Goal: Task Accomplishment & Management: Use online tool/utility

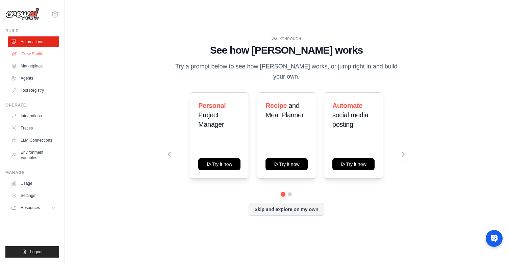
click at [29, 57] on link "Crew Studio" at bounding box center [34, 54] width 51 height 11
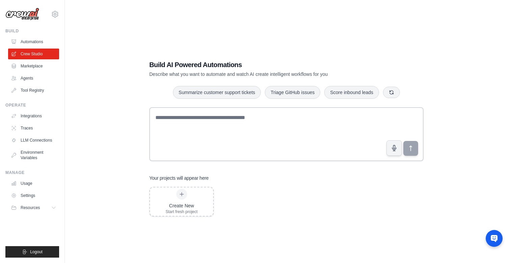
click at [29, 51] on link "Crew Studio" at bounding box center [33, 54] width 51 height 11
click at [30, 45] on link "Automations" at bounding box center [33, 41] width 51 height 11
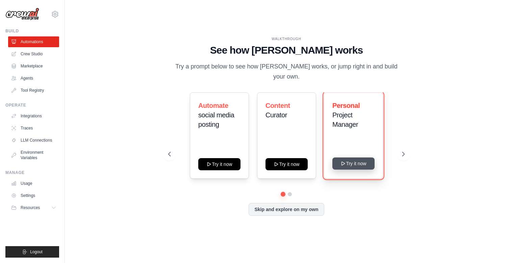
click at [341, 162] on icon at bounding box center [343, 163] width 5 height 5
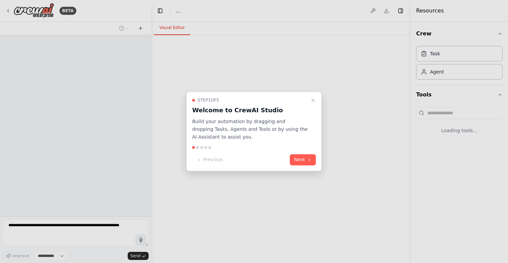
select select "****"
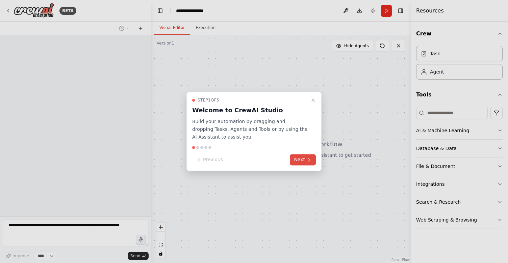
click at [306, 156] on button "Next" at bounding box center [303, 160] width 26 height 11
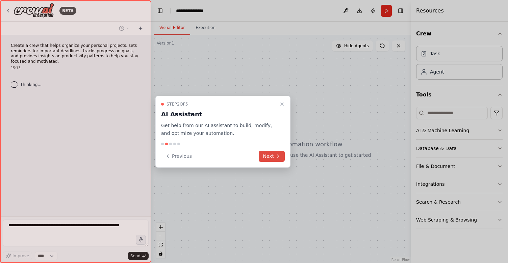
click at [274, 156] on button "Next" at bounding box center [272, 156] width 26 height 11
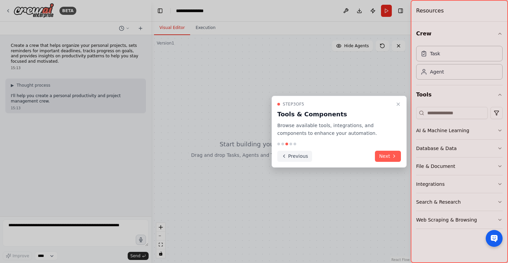
click at [288, 161] on button "Previous" at bounding box center [294, 156] width 35 height 11
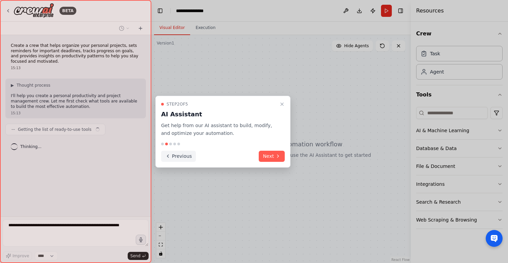
click at [176, 158] on button "Previous" at bounding box center [178, 156] width 35 height 11
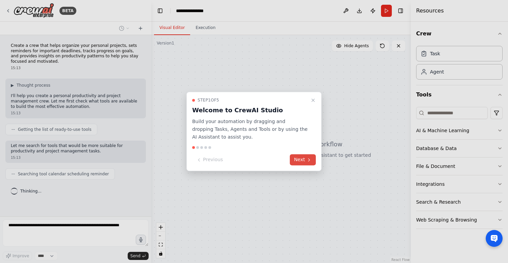
click at [300, 156] on button "Next" at bounding box center [303, 160] width 26 height 11
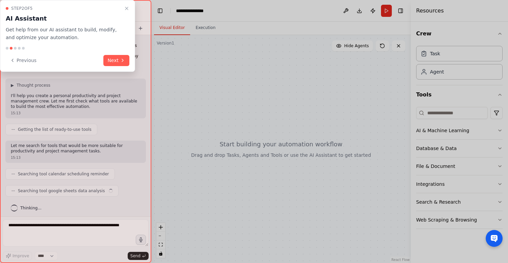
scroll to position [3, 0]
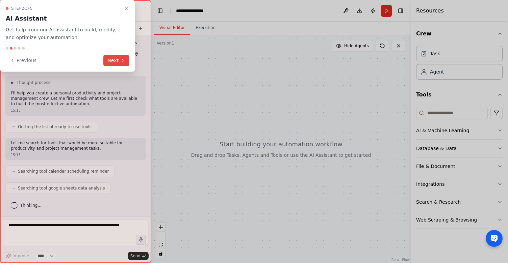
click at [112, 55] on button "Next" at bounding box center [116, 60] width 26 height 11
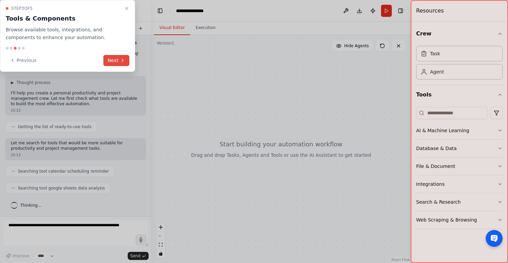
click at [114, 58] on button "Next" at bounding box center [116, 60] width 26 height 11
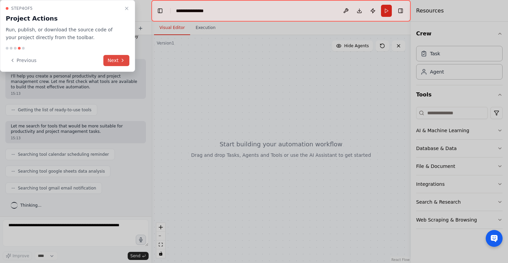
click at [114, 58] on button "Next" at bounding box center [116, 60] width 26 height 11
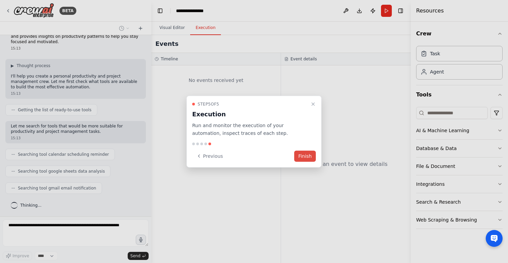
click at [299, 151] on button "Finish" at bounding box center [305, 156] width 22 height 11
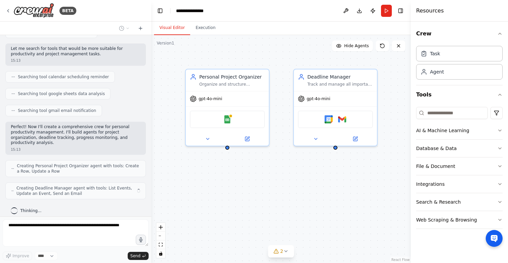
scroll to position [0, 0]
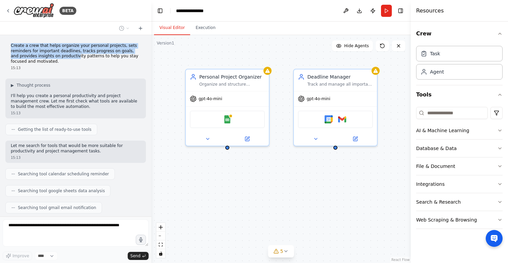
drag, startPoint x: 40, startPoint y: 43, endPoint x: 68, endPoint y: 57, distance: 31.9
click at [68, 57] on div "Create a crew that helps organize your personal projects, sets reminders for im…" at bounding box center [75, 57] width 140 height 33
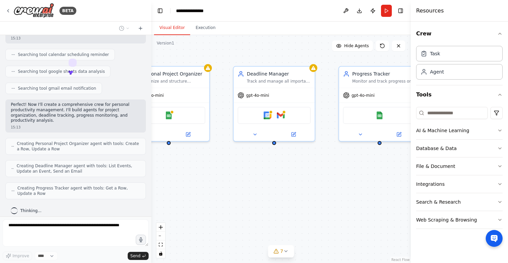
drag, startPoint x: 209, startPoint y: 187, endPoint x: 150, endPoint y: 182, distance: 58.7
click at [150, 182] on div "BETA Create a crew that helps organize your personal projects, sets reminders f…" at bounding box center [254, 131] width 508 height 263
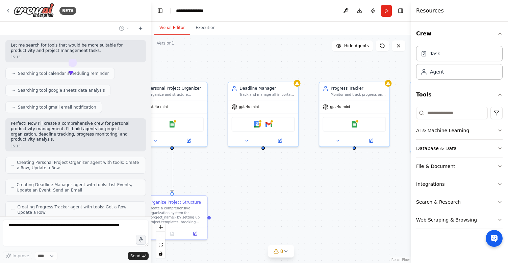
scroll to position [186, 0]
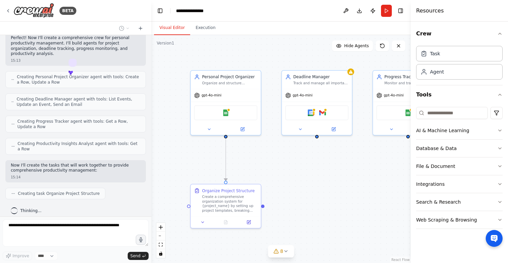
drag, startPoint x: 231, startPoint y: 177, endPoint x: 284, endPoint y: 165, distance: 55.0
click at [284, 165] on div ".deletable-edge-delete-btn { width: 20px; height: 20px; border: 0px solid #ffff…" at bounding box center [280, 149] width 259 height 228
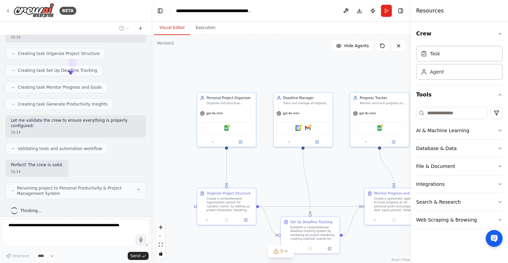
scroll to position [332, 0]
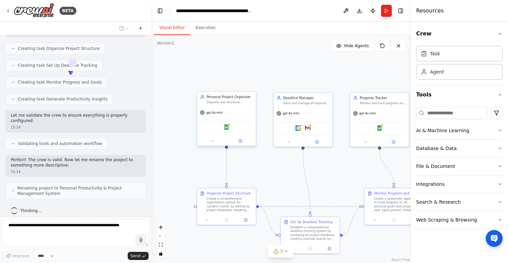
click at [219, 128] on div "Google Sheets" at bounding box center [226, 127] width 53 height 12
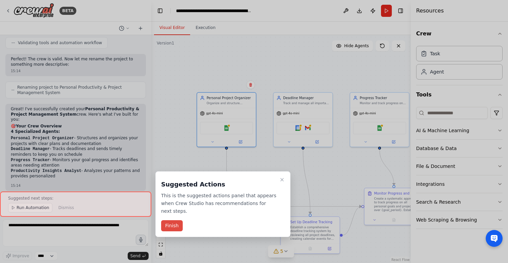
click at [172, 225] on button "Finish" at bounding box center [172, 225] width 22 height 11
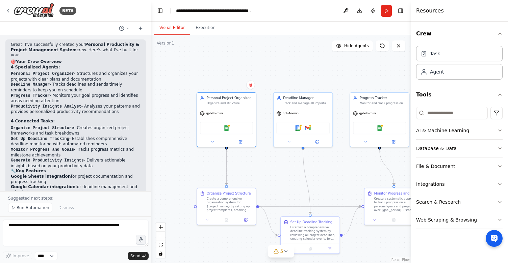
scroll to position [485, 0]
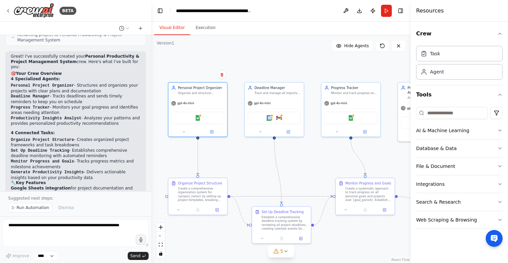
drag, startPoint x: 195, startPoint y: 156, endPoint x: 168, endPoint y: 145, distance: 29.1
click at [166, 146] on div ".deletable-edge-delete-btn { width: 20px; height: 20px; border: 0px solid #ffff…" at bounding box center [280, 149] width 259 height 228
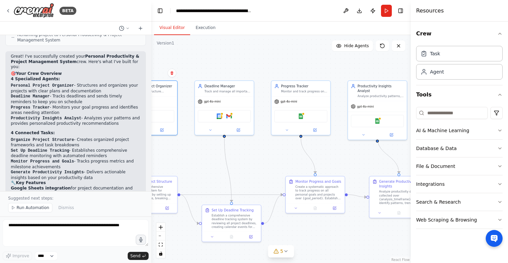
drag, startPoint x: 259, startPoint y: 183, endPoint x: 209, endPoint y: 181, distance: 50.3
click at [209, 181] on div ".deletable-edge-delete-btn { width: 20px; height: 20px; border: 0px solid #ffff…" at bounding box center [280, 149] width 259 height 228
drag, startPoint x: 203, startPoint y: 176, endPoint x: 297, endPoint y: 177, distance: 94.5
click at [295, 176] on div ".deletable-edge-delete-btn { width: 20px; height: 20px; border: 0px solid #ffff…" at bounding box center [280, 149] width 259 height 228
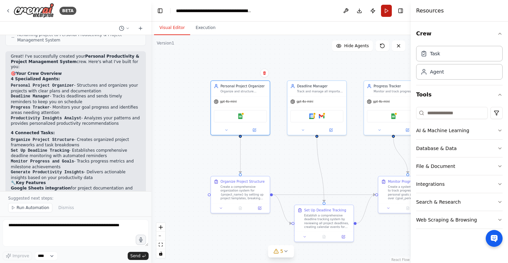
click at [388, 12] on button "Run" at bounding box center [386, 11] width 11 height 12
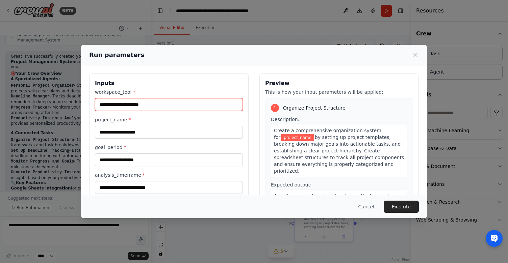
click at [225, 106] on input "workspace_tool *" at bounding box center [169, 104] width 148 height 13
